Goal: Communication & Community: Answer question/provide support

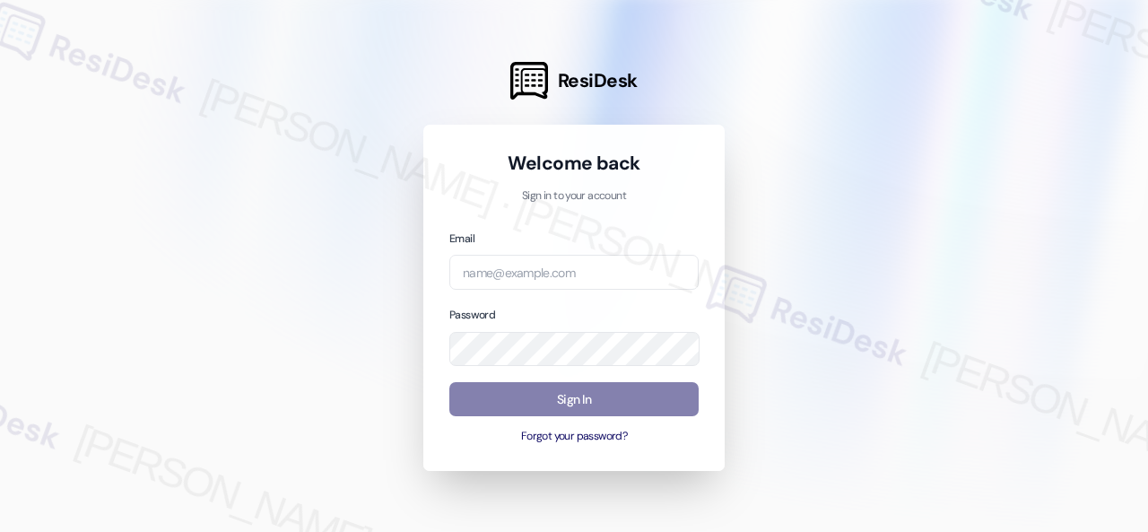
click at [814, 177] on div at bounding box center [574, 266] width 1148 height 532
click at [760, 114] on div at bounding box center [574, 266] width 1148 height 532
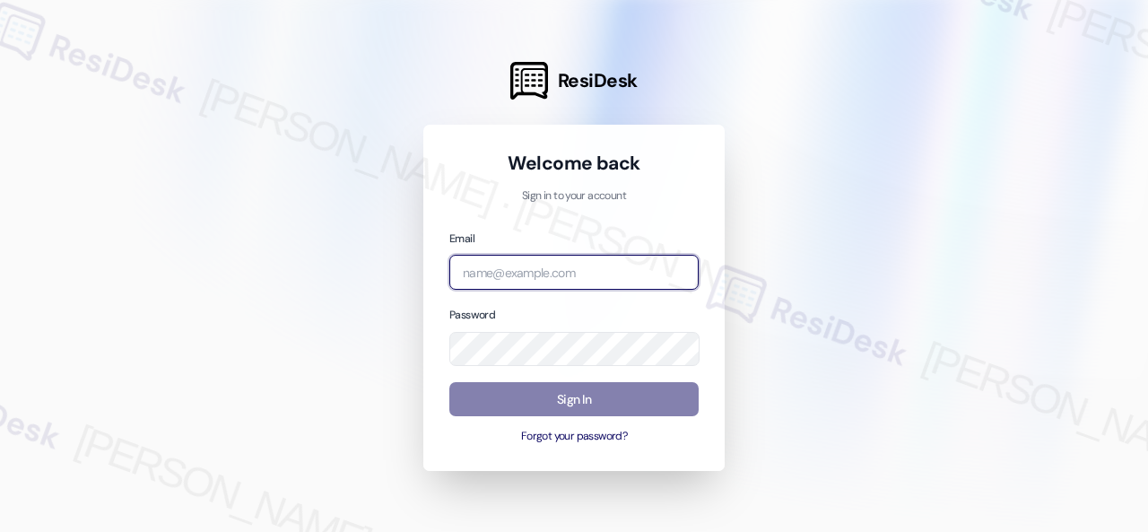
click at [542, 271] on input "email" at bounding box center [573, 272] width 249 height 35
paste input "automated-surveys-birchstone_residential-resen.fifteen@birchstone_[DOMAIN_NAME]"
type input "automated-surveys-birchstone_residential-resen.fifteen@birchstone_[DOMAIN_NAME]"
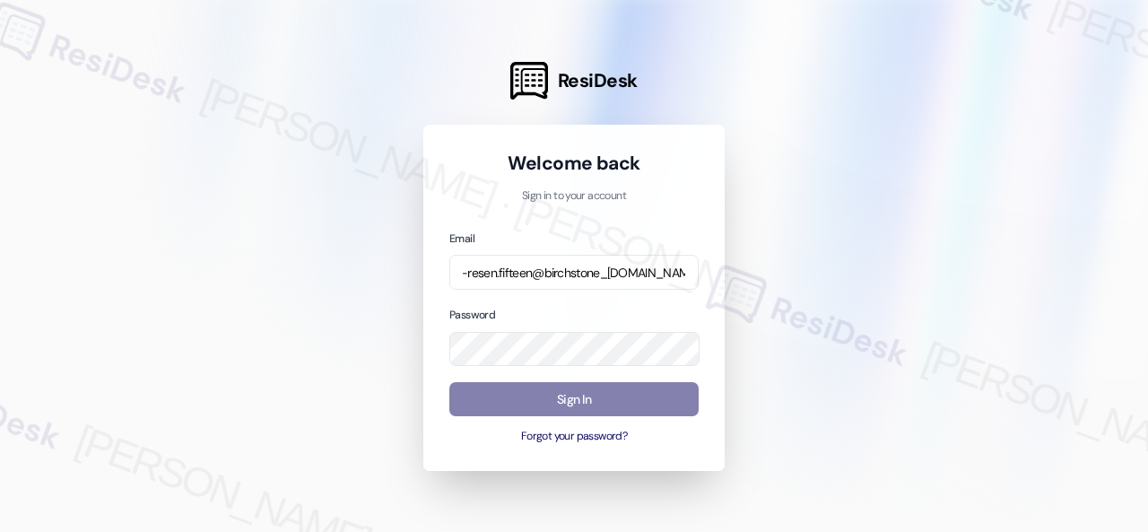
scroll to position [0, 0]
click at [799, 299] on div at bounding box center [574, 266] width 1148 height 532
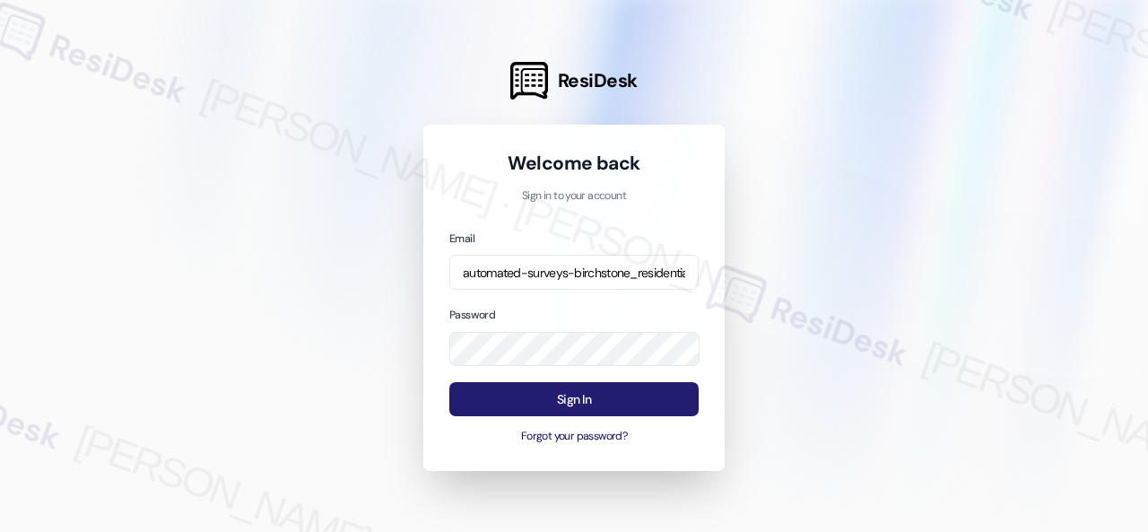
click at [546, 403] on button "Sign In" at bounding box center [573, 399] width 249 height 35
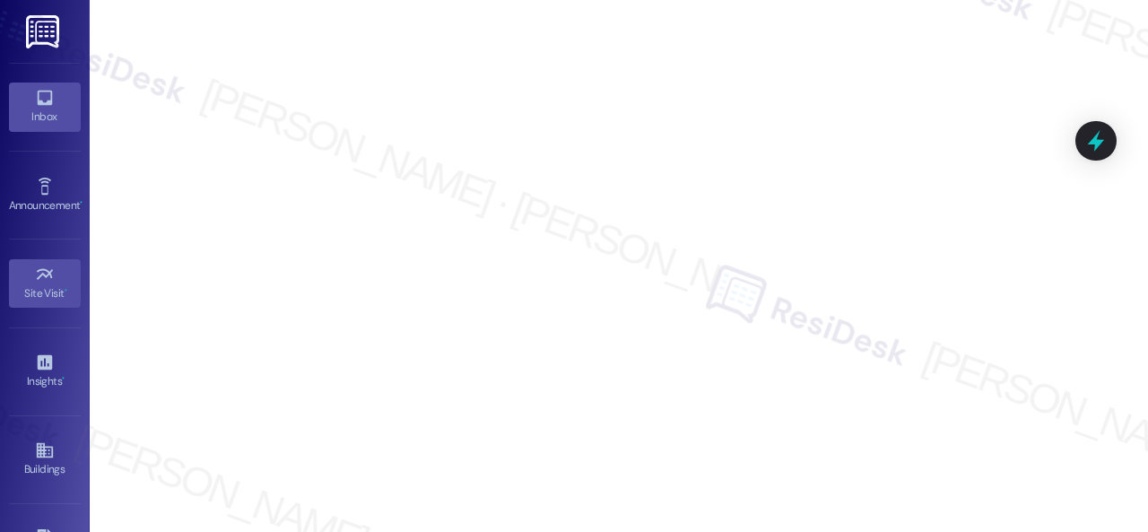
click at [40, 100] on icon at bounding box center [45, 98] width 20 height 20
